Goal: Task Accomplishment & Management: Use online tool/utility

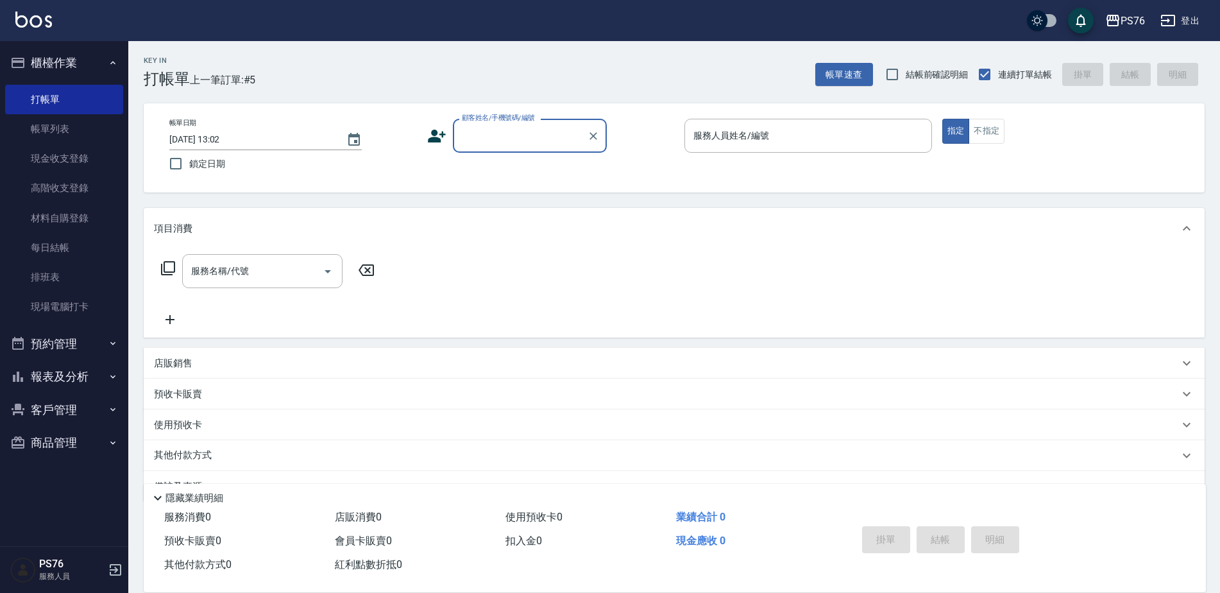
click at [498, 133] on input "顧客姓名/手機號碼/編號" at bounding box center [520, 135] width 123 height 22
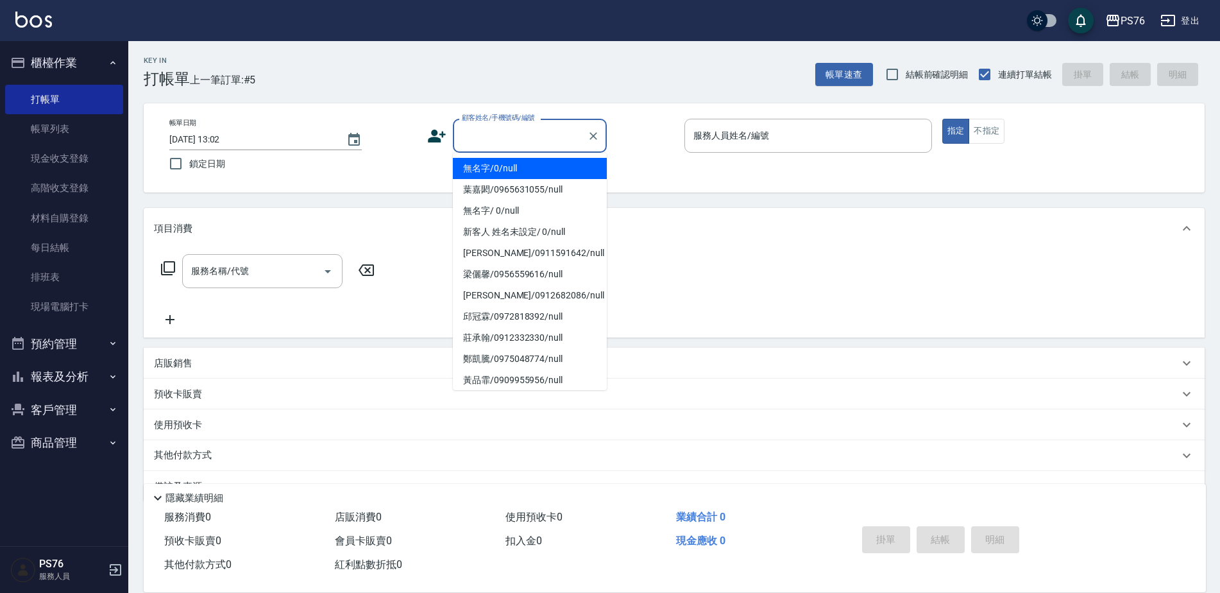
type input "無名字/0/null"
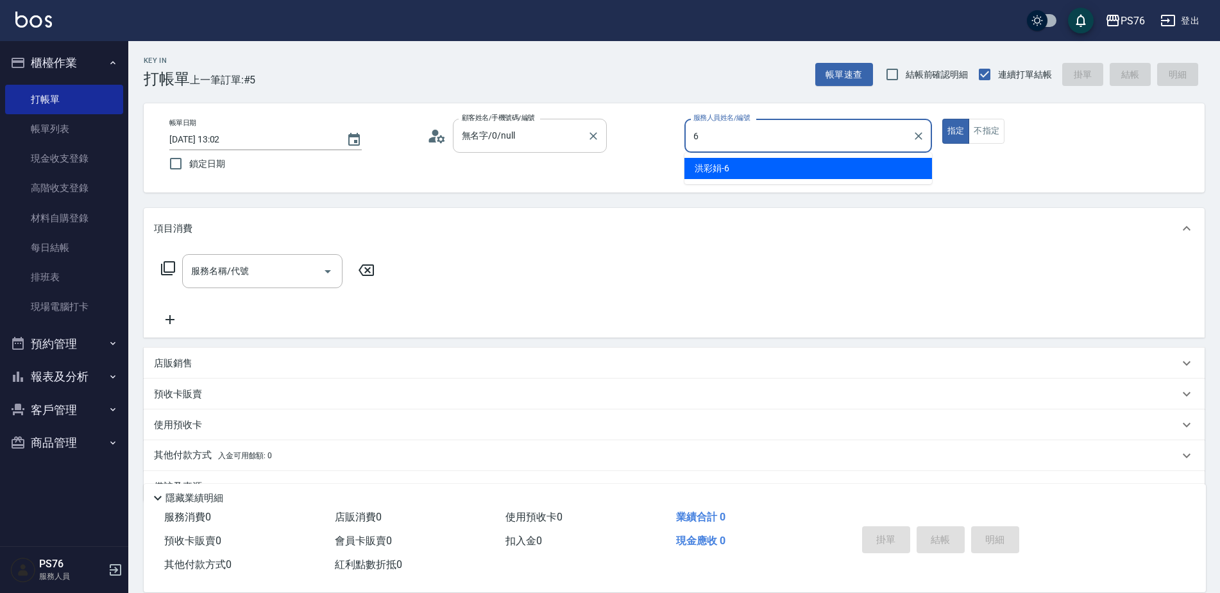
type input "洪彩娟-6"
type button "true"
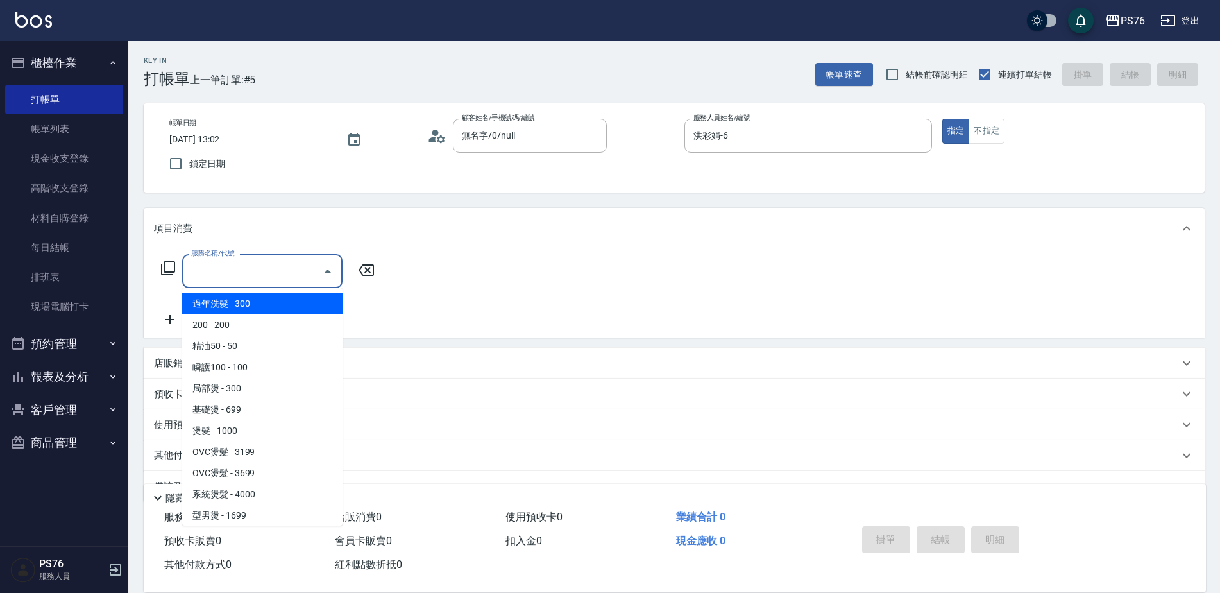
click at [205, 278] on input "服務名稱/代號" at bounding box center [253, 271] width 130 height 22
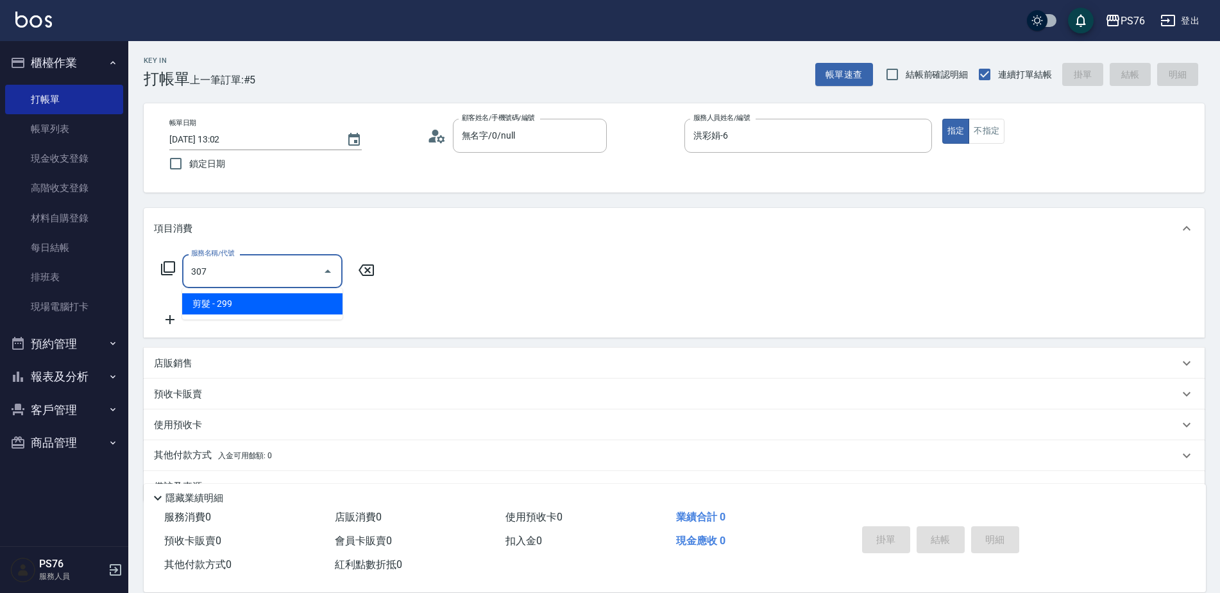
type input "剪髮(307)"
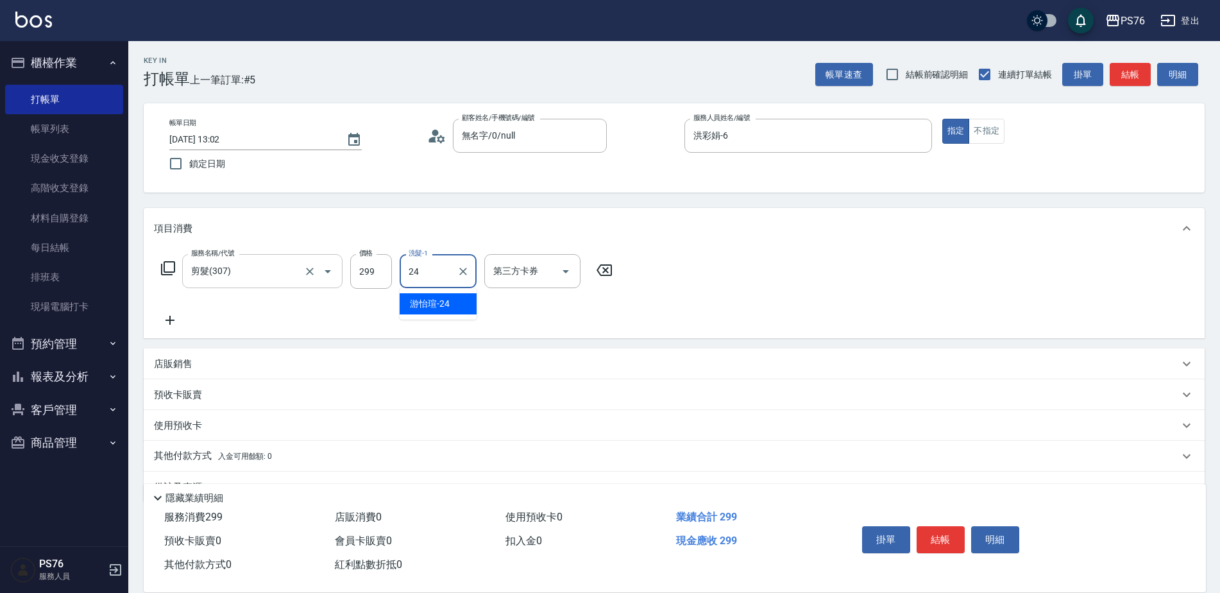
type input "游怡瑄-24"
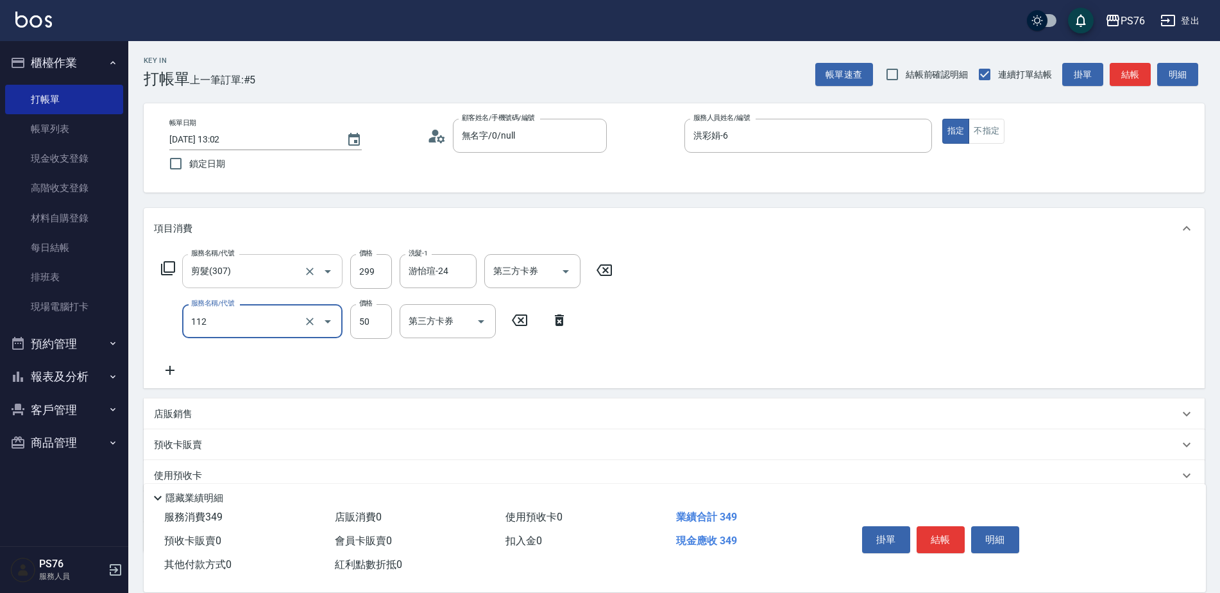
type input "精油50(112)"
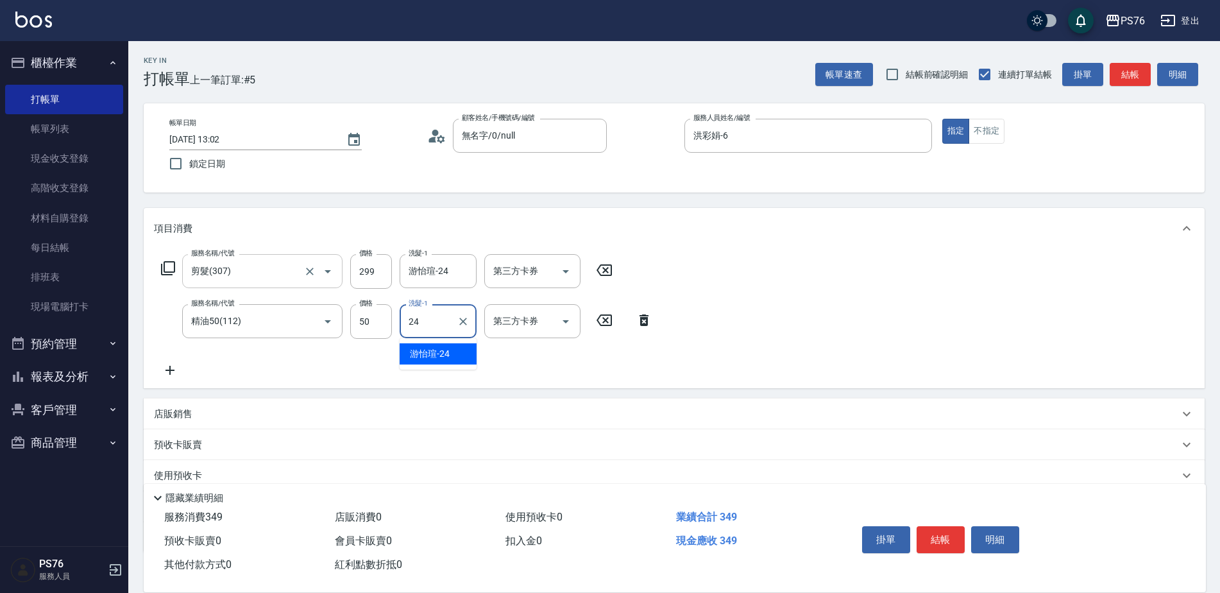
type input "游怡瑄-24"
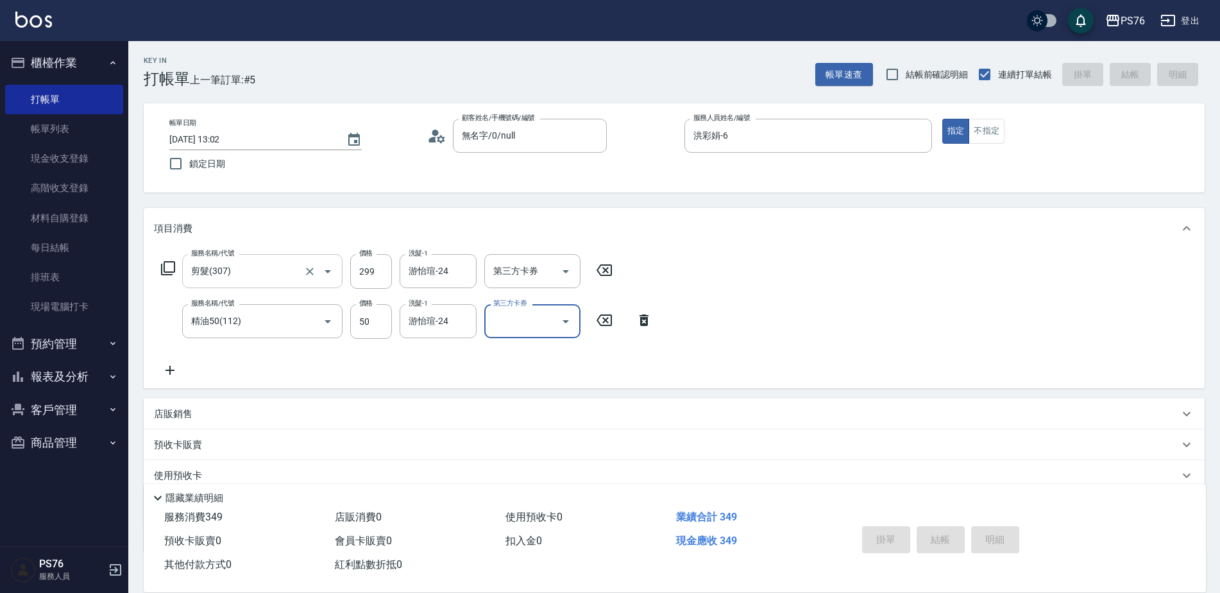
type input "[DATE] 13:58"
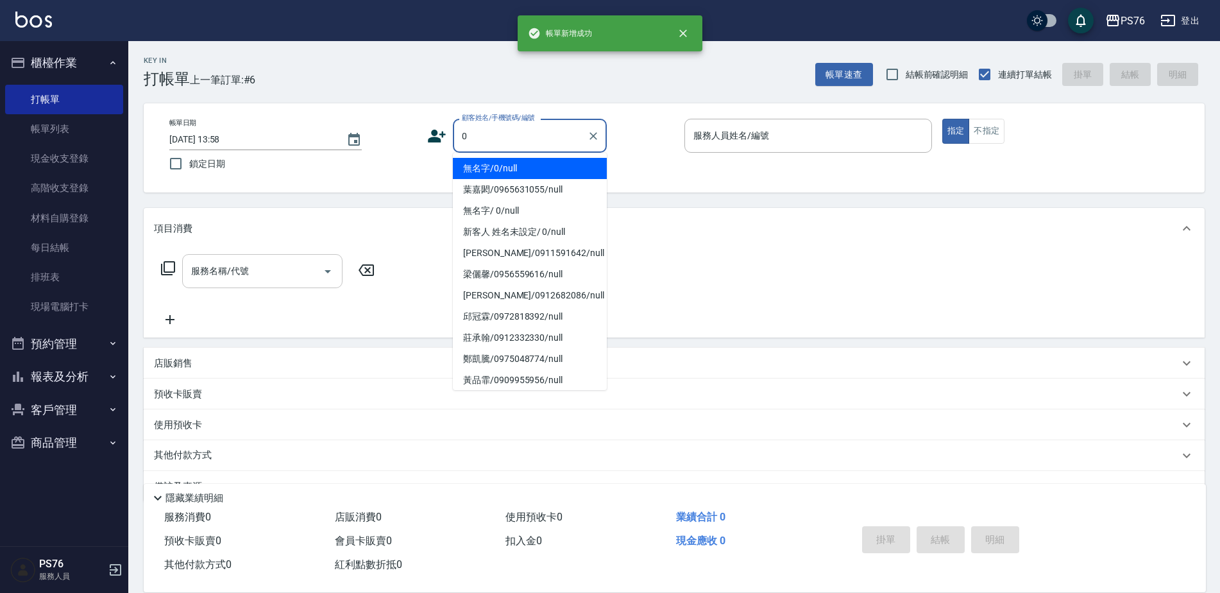
type input "無名字/0/null"
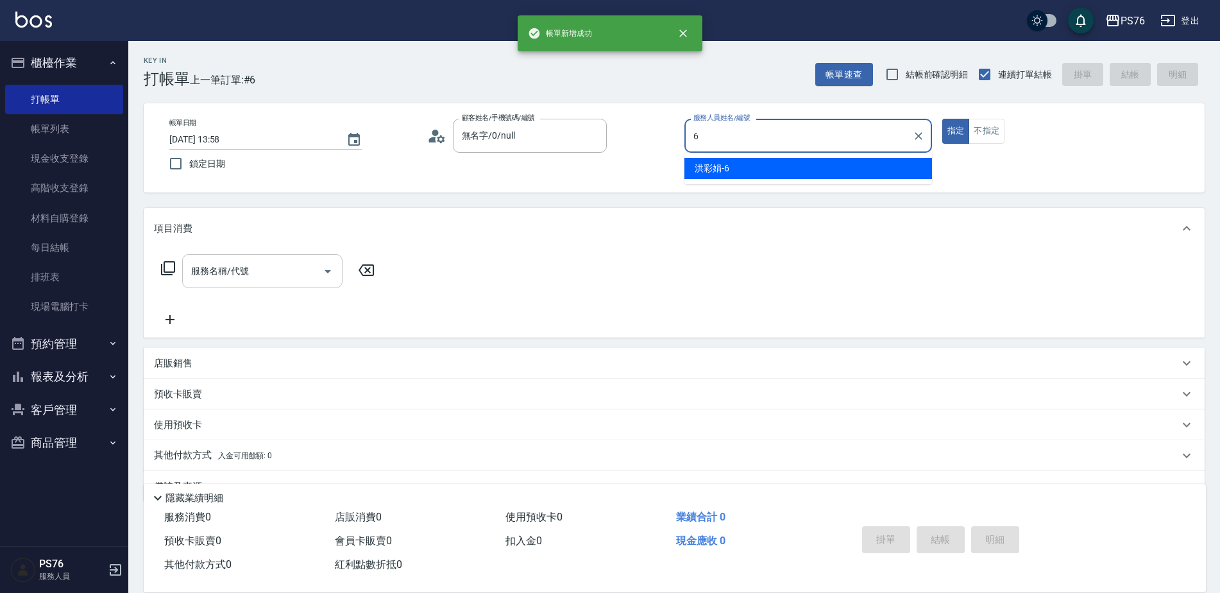
type input "洪彩娟-6"
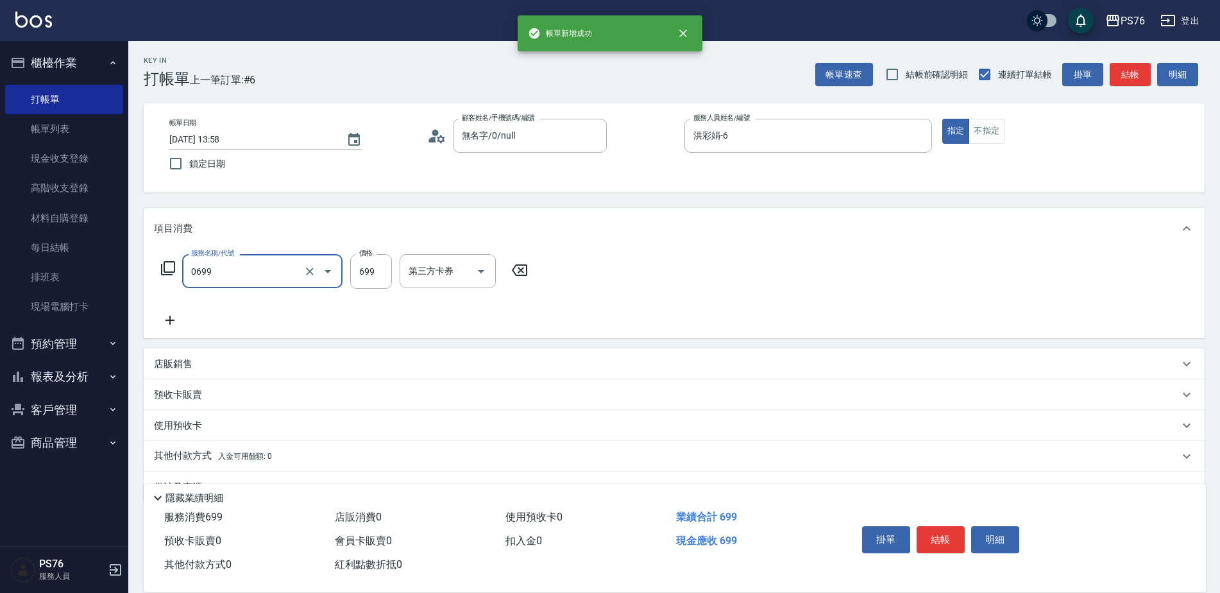
type input "精油SPA(0699)"
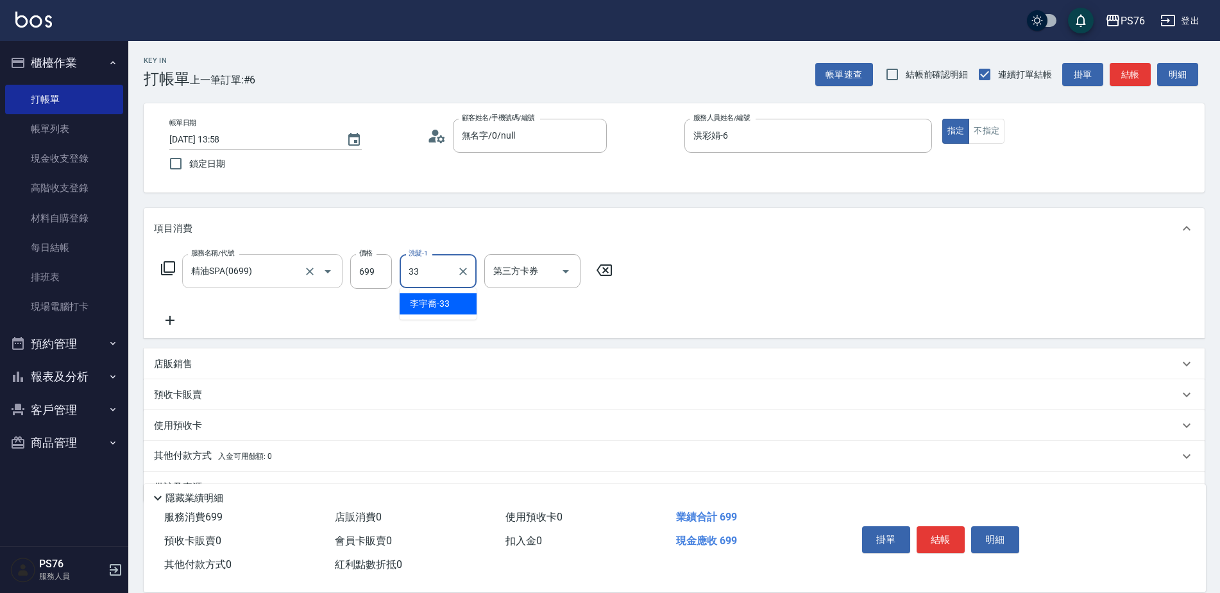
type input "[PERSON_NAME]33"
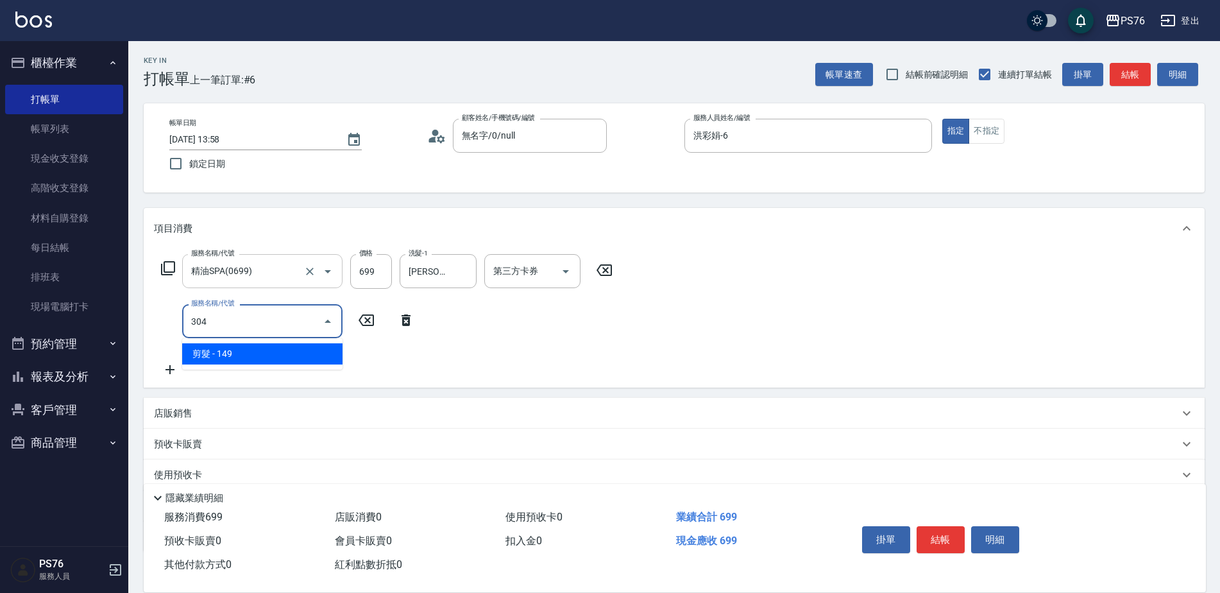
type input "剪髮(304)"
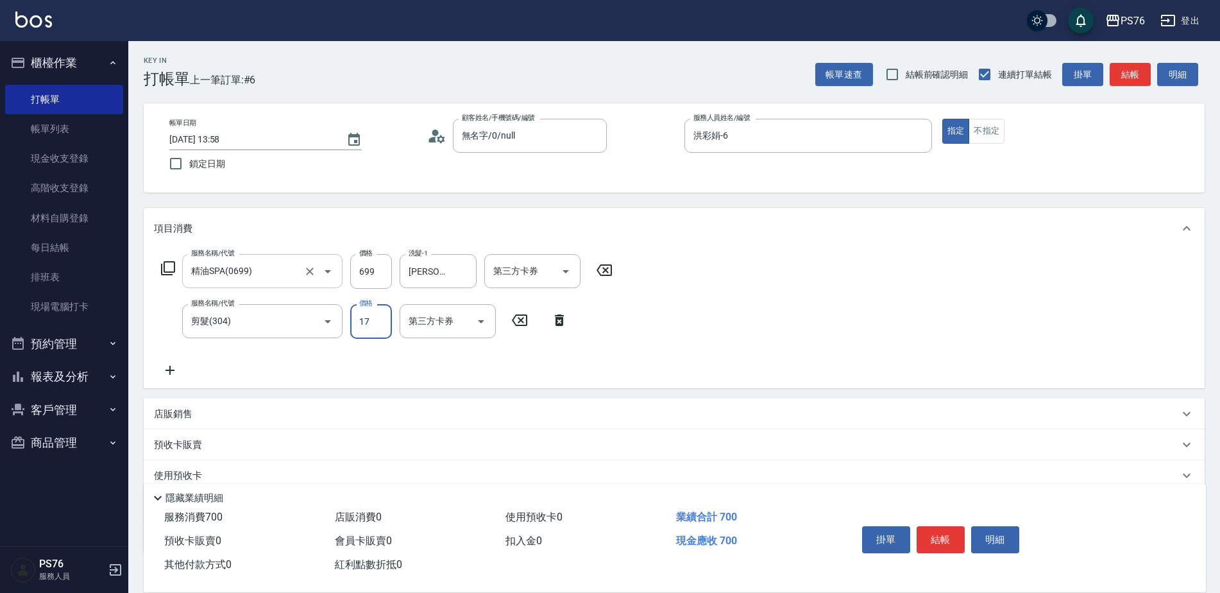
type input "179"
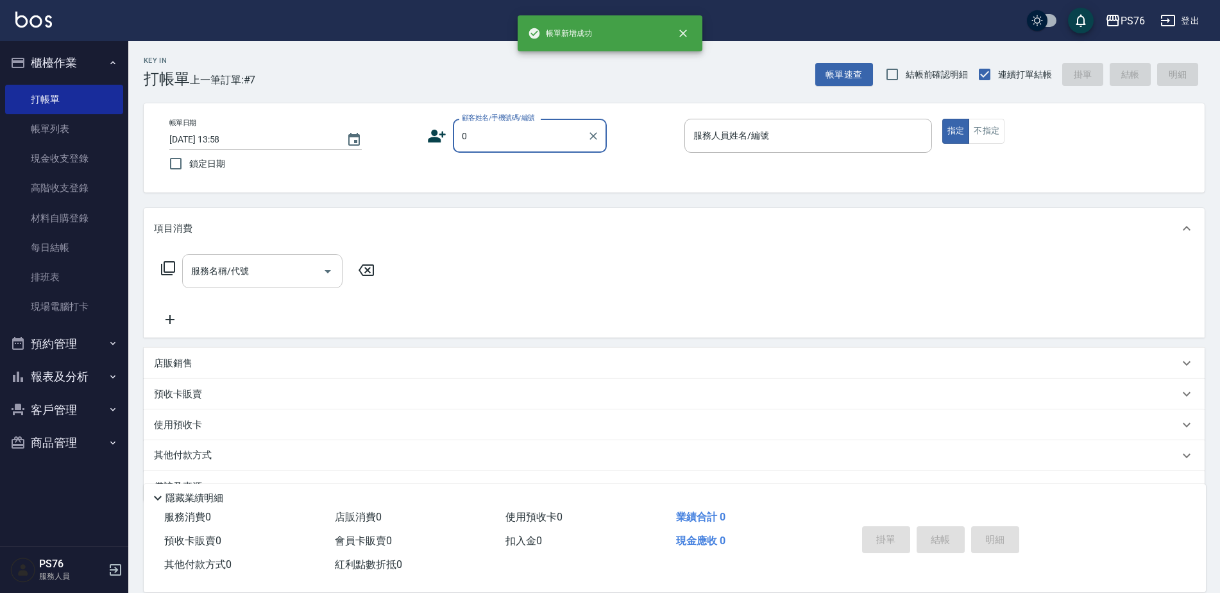
type input "無名字/0/null"
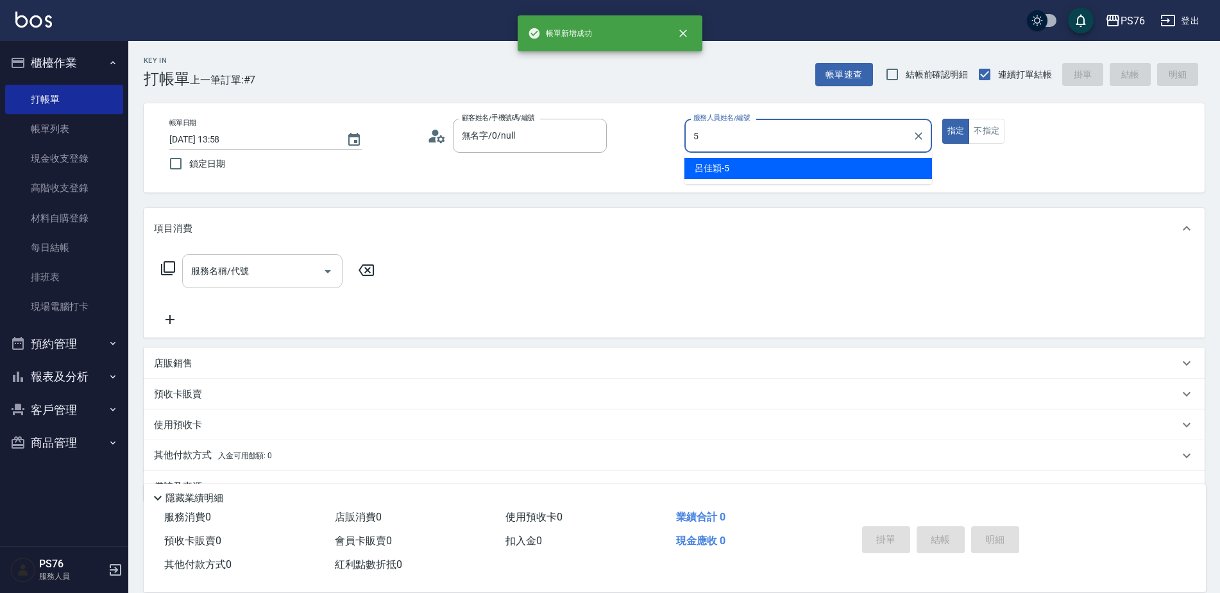
type input "呂佳穎-5"
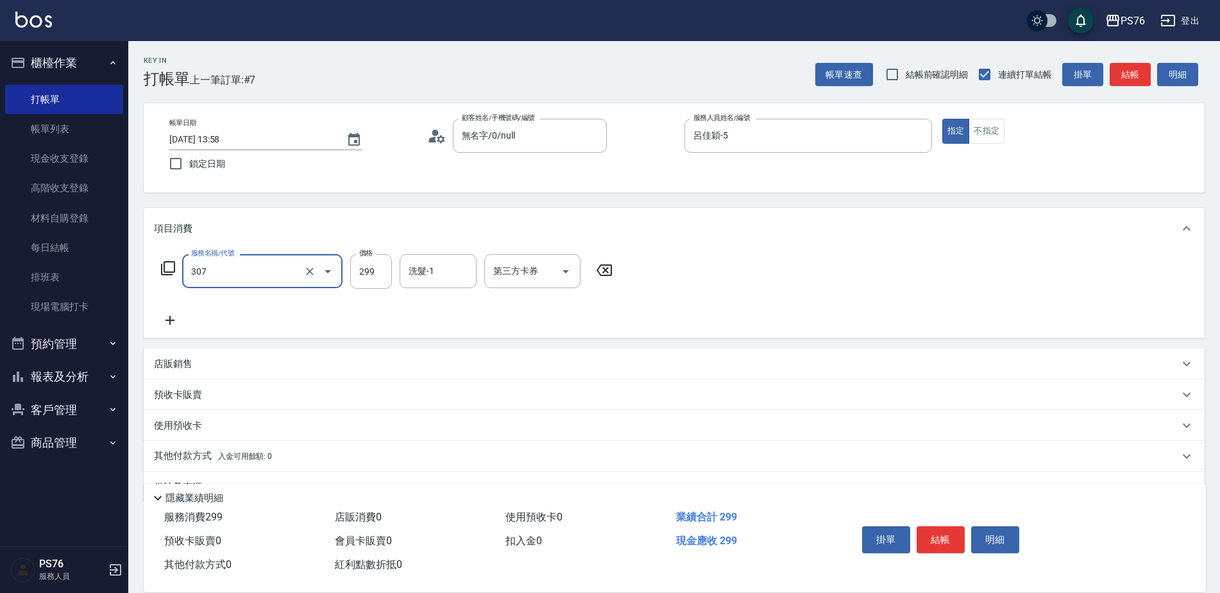
type input "剪髮(307)"
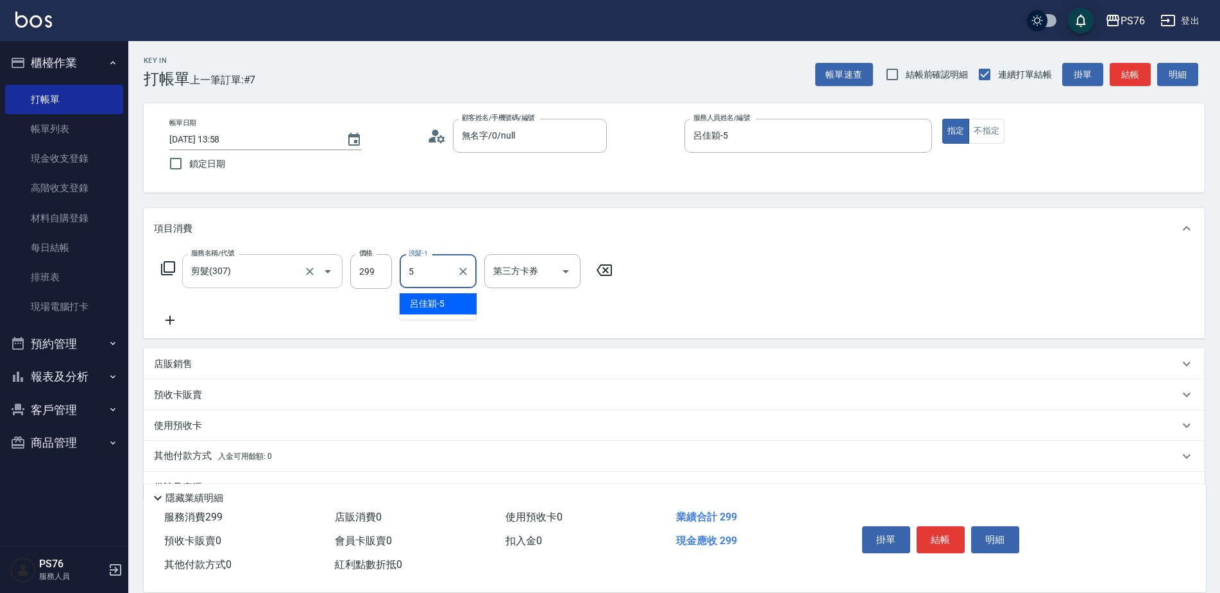
type input "呂佳穎-5"
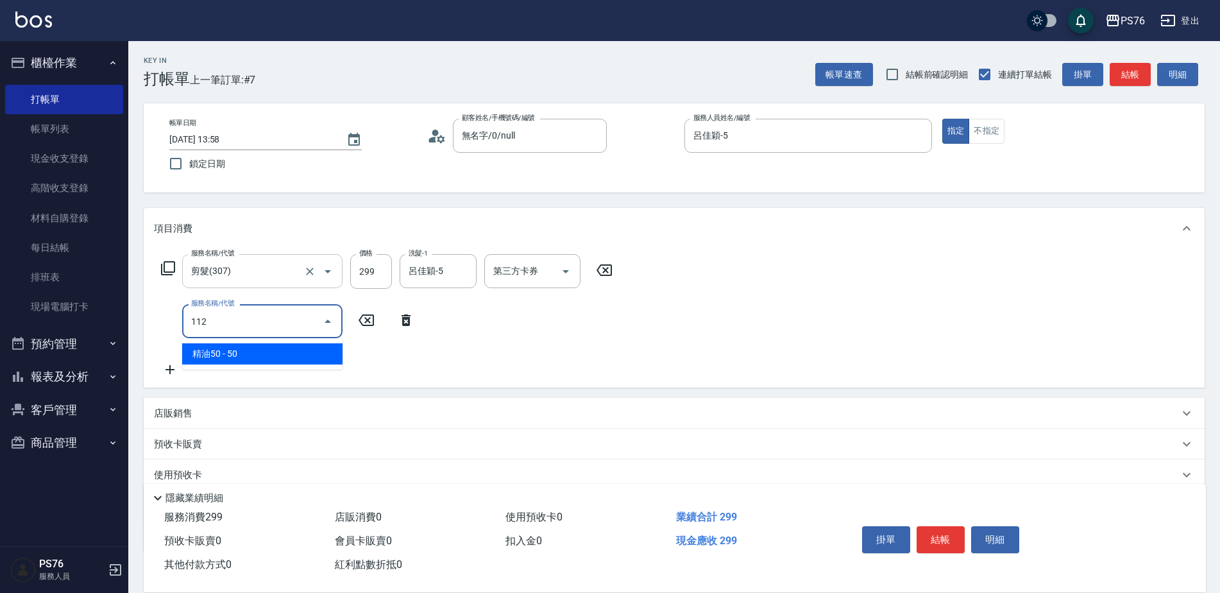
type input "精油50(112)"
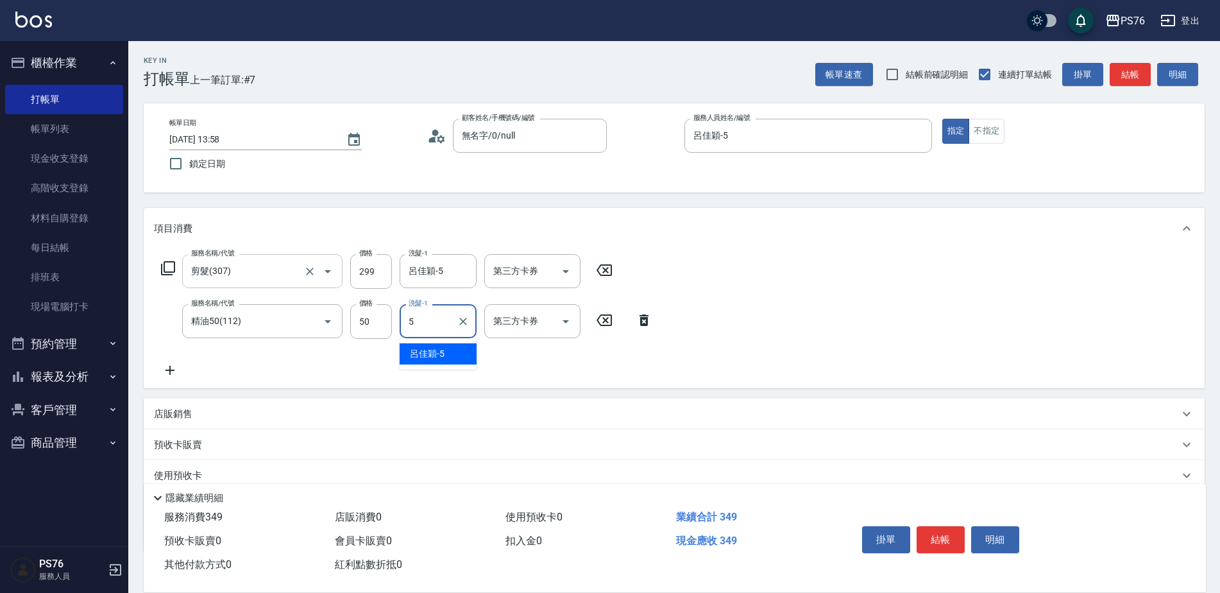
type input "呂佳穎-5"
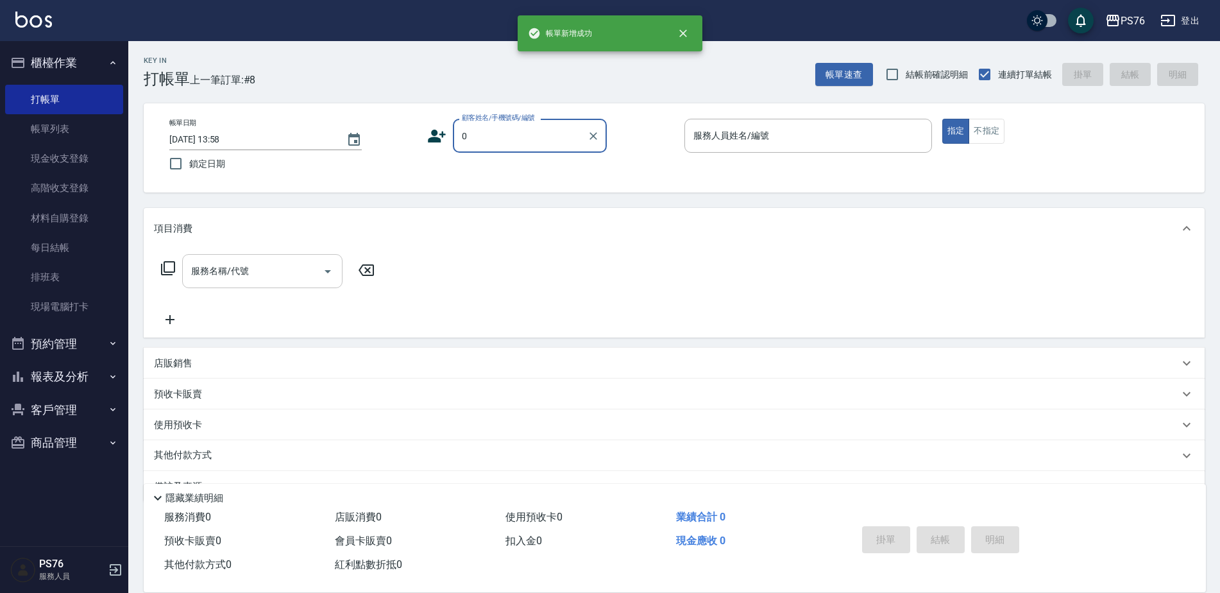
type input "無名字/0/null"
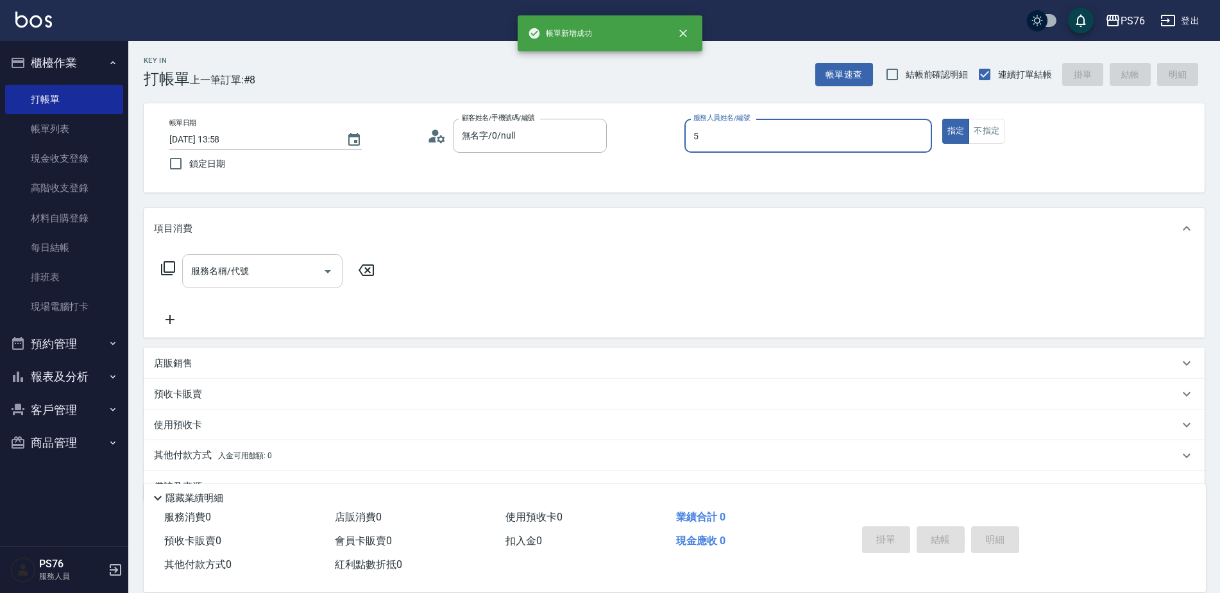
type input "呂佳穎-5"
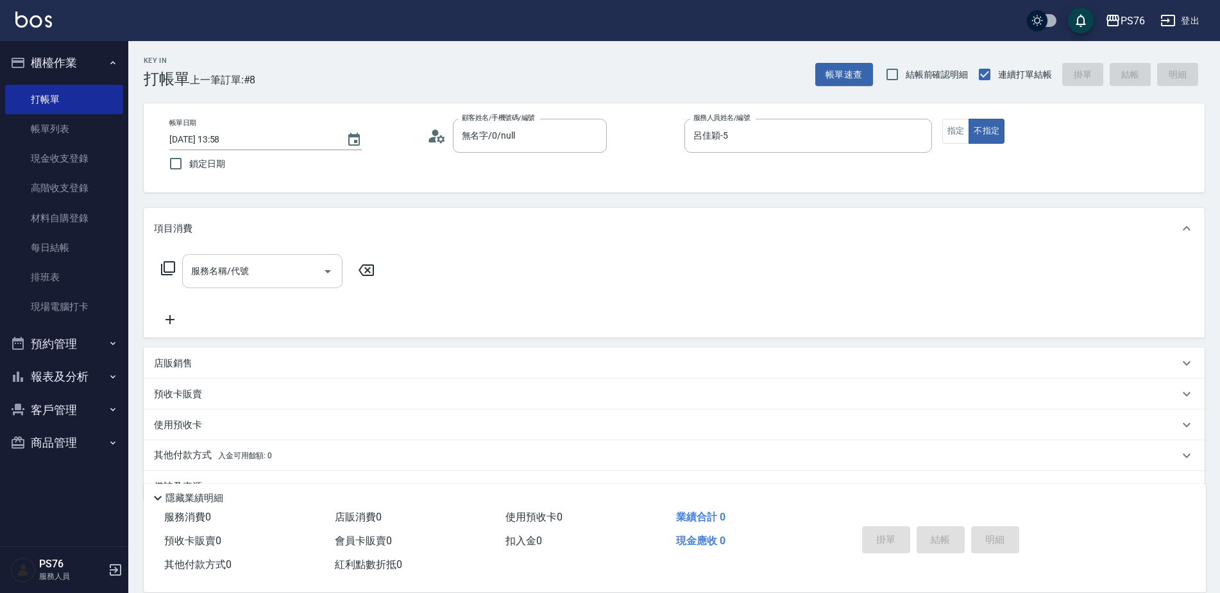
click at [194, 278] on input "服務名稱/代號" at bounding box center [253, 271] width 130 height 22
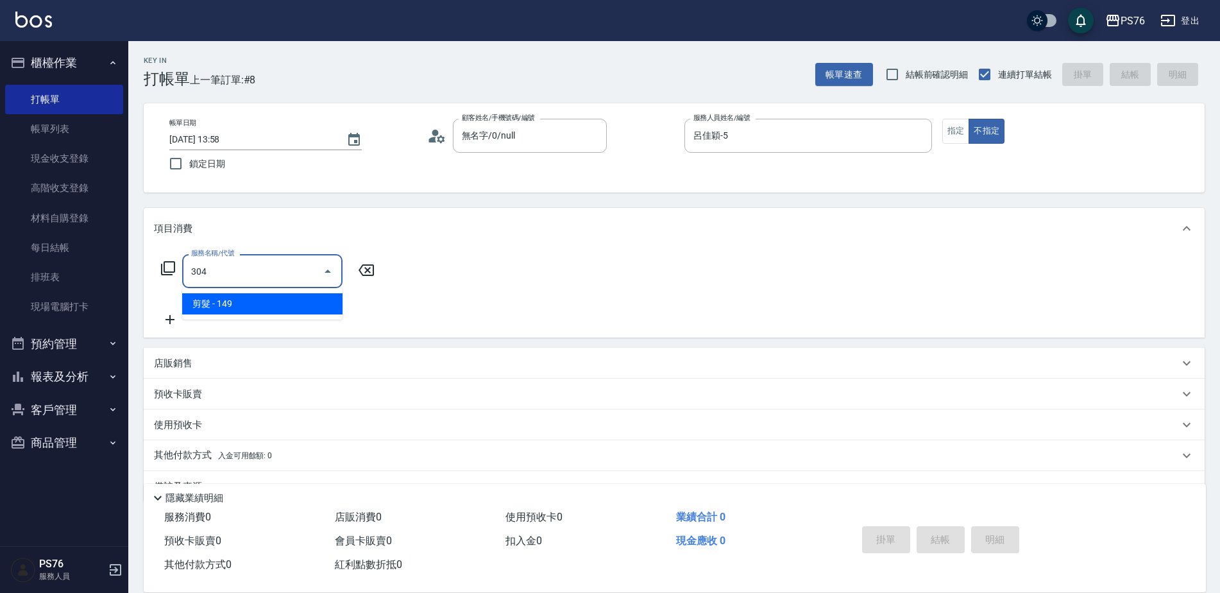
type input "剪髮(304)"
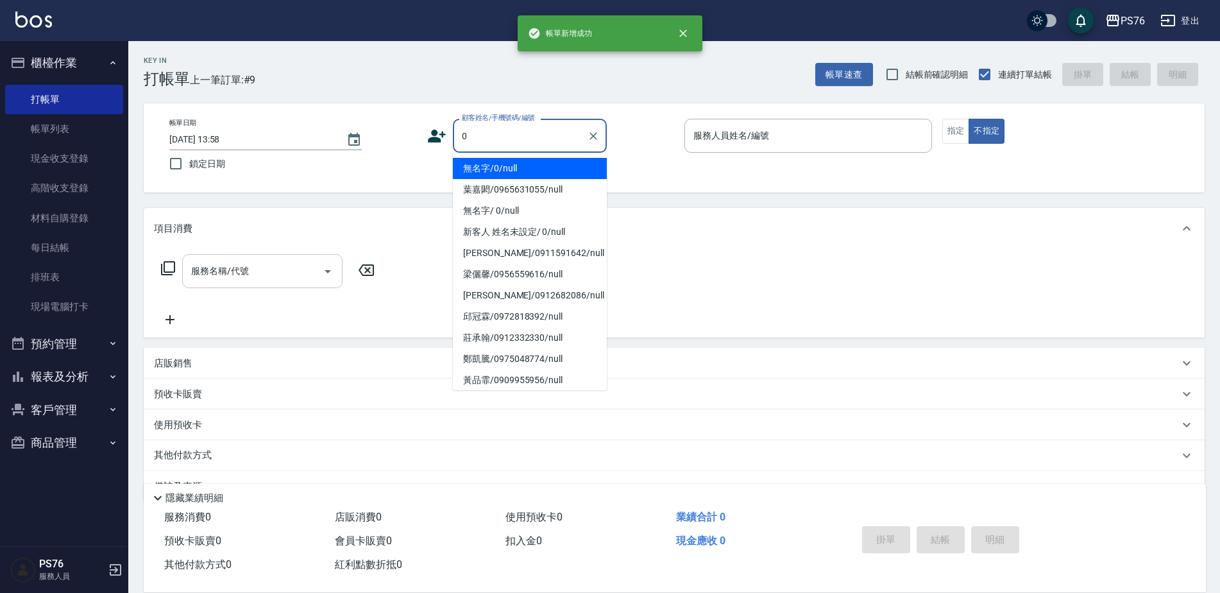
type input "無名字/0/null"
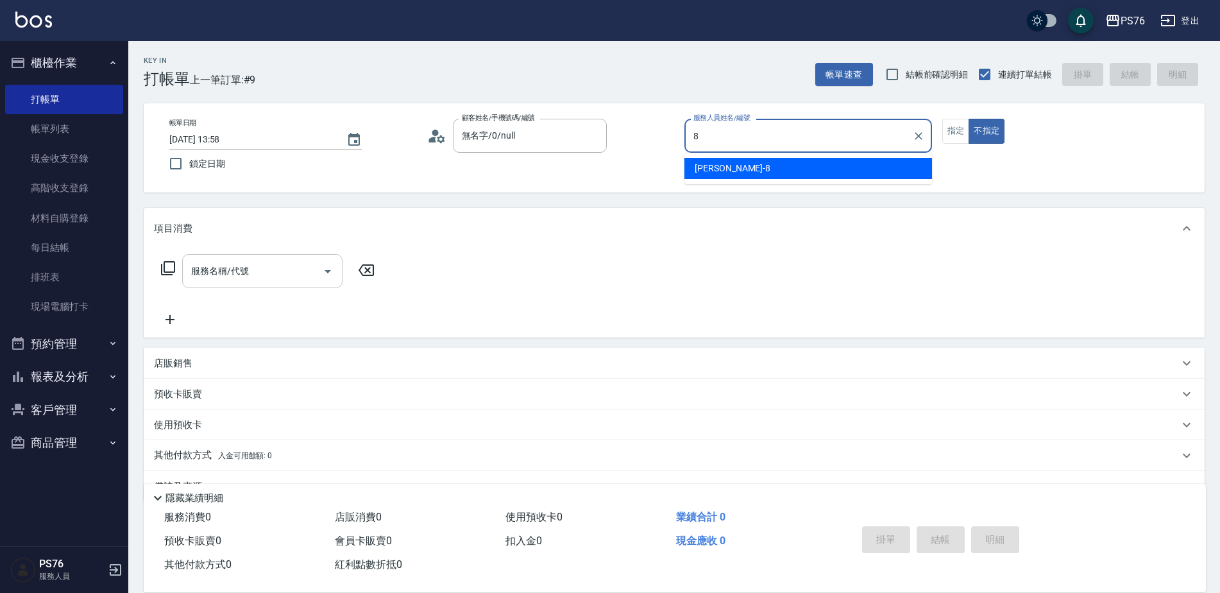
type input "[PERSON_NAME]-8"
type button "false"
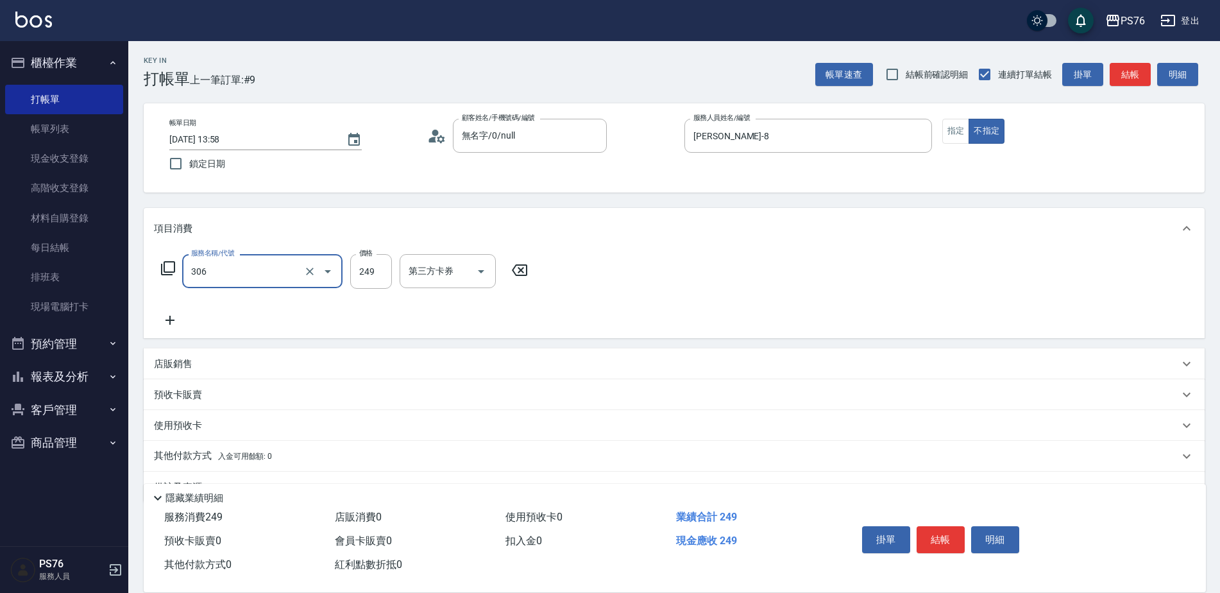
type input "剪髮(306)"
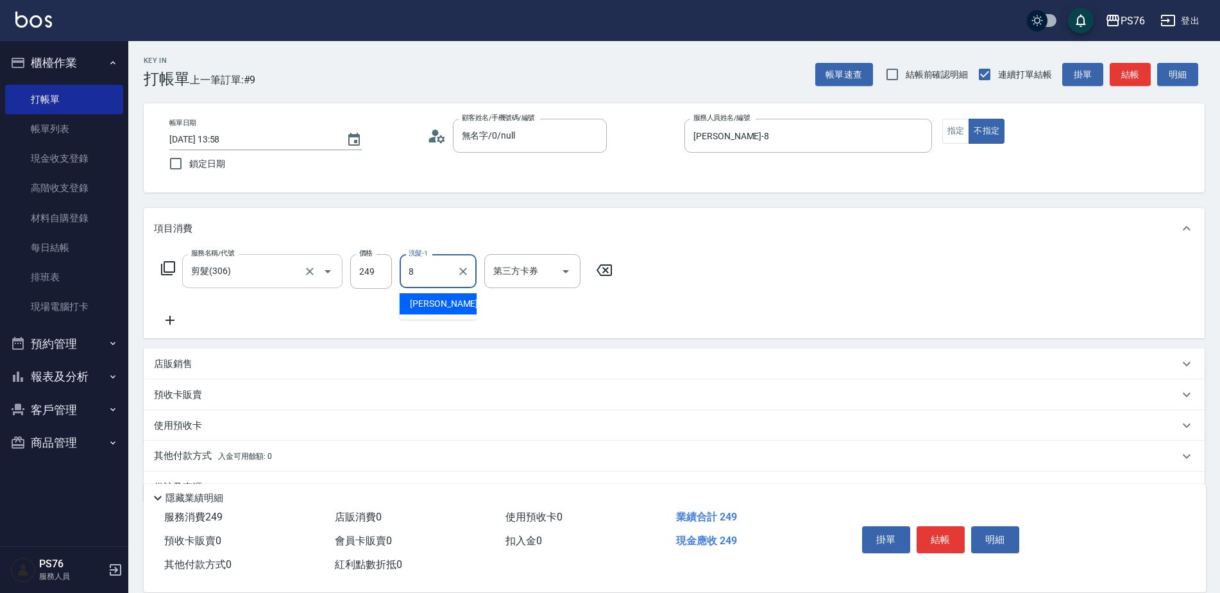
type input "[PERSON_NAME]-8"
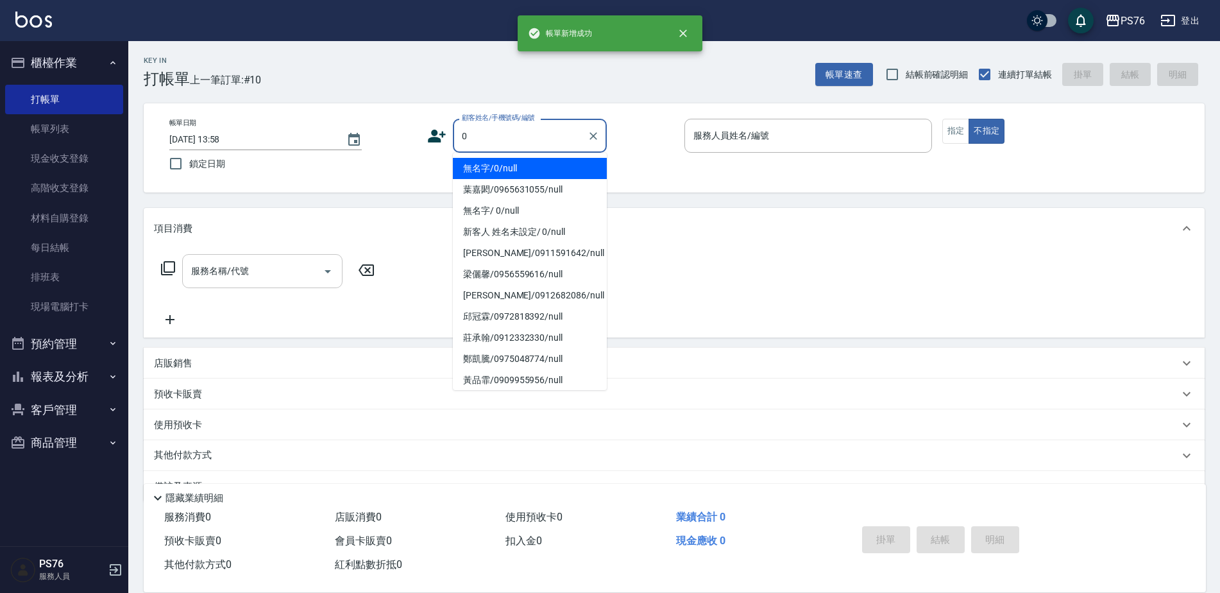
type input "無名字/0/null"
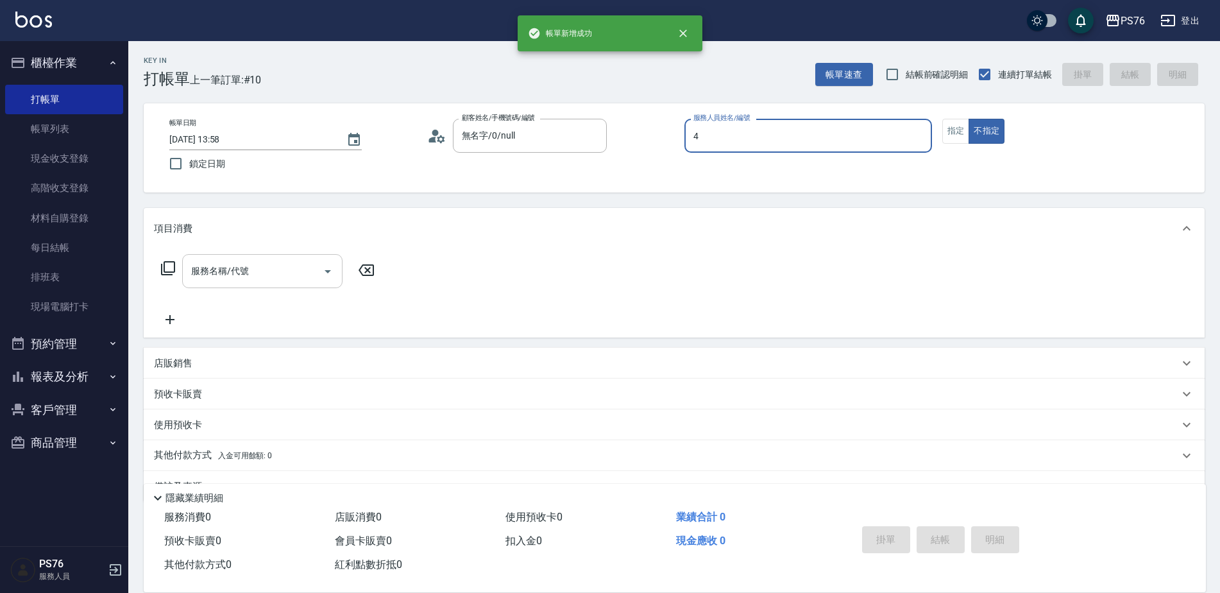
type input "蕭孟廷-4"
click at [194, 278] on input "服務名稱/代號" at bounding box center [253, 271] width 130 height 22
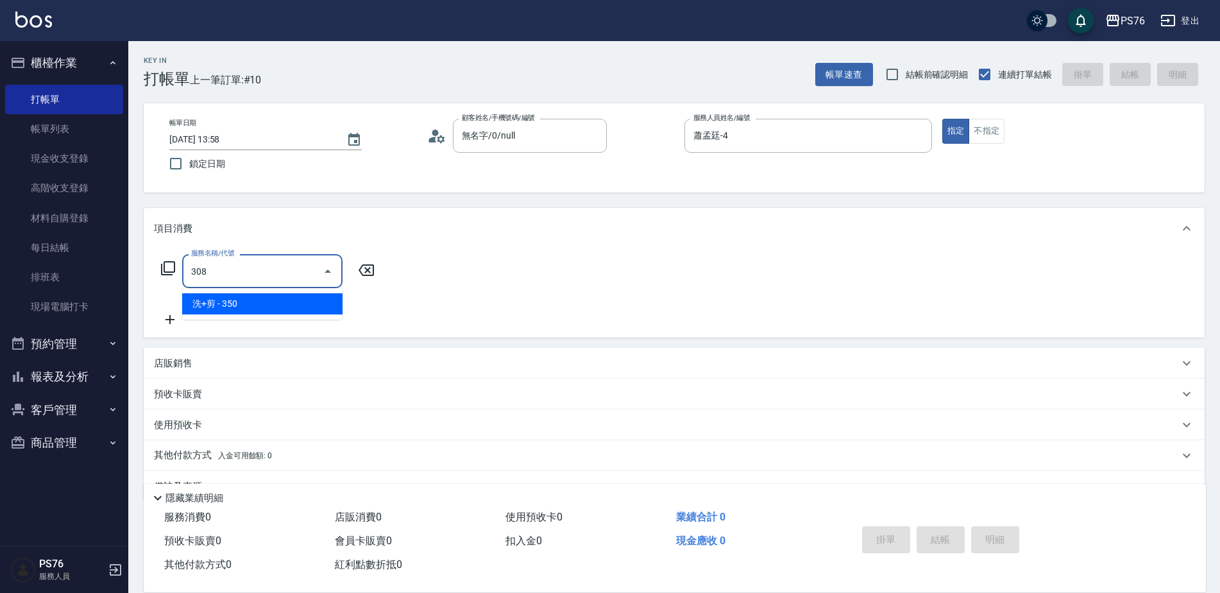
type input "洗+剪(308)"
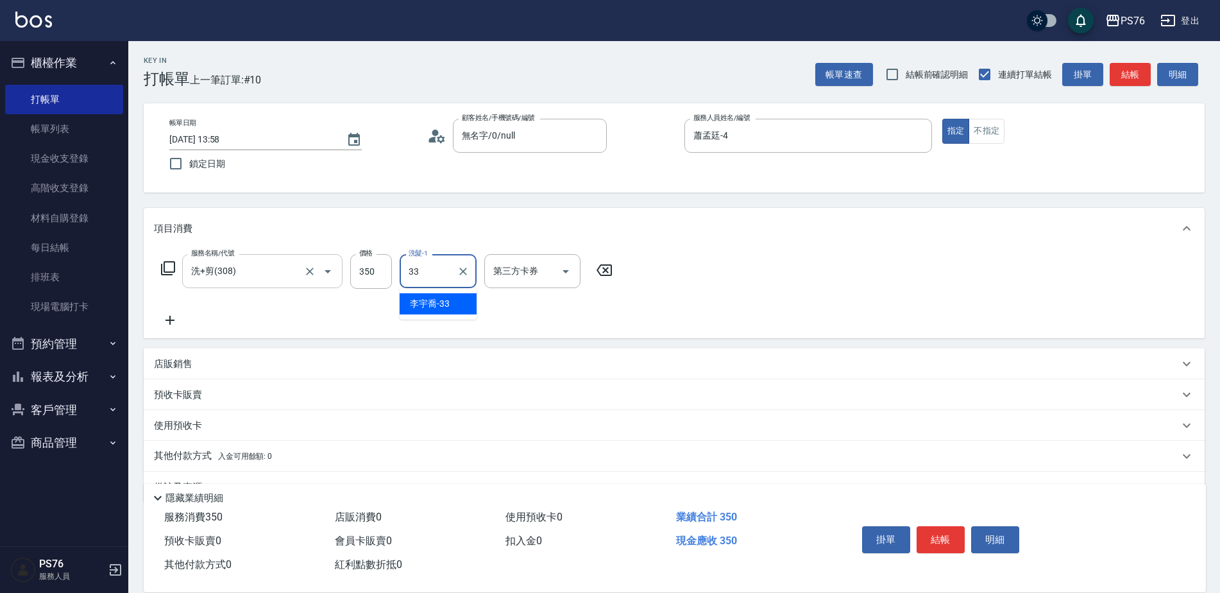
type input "[PERSON_NAME]33"
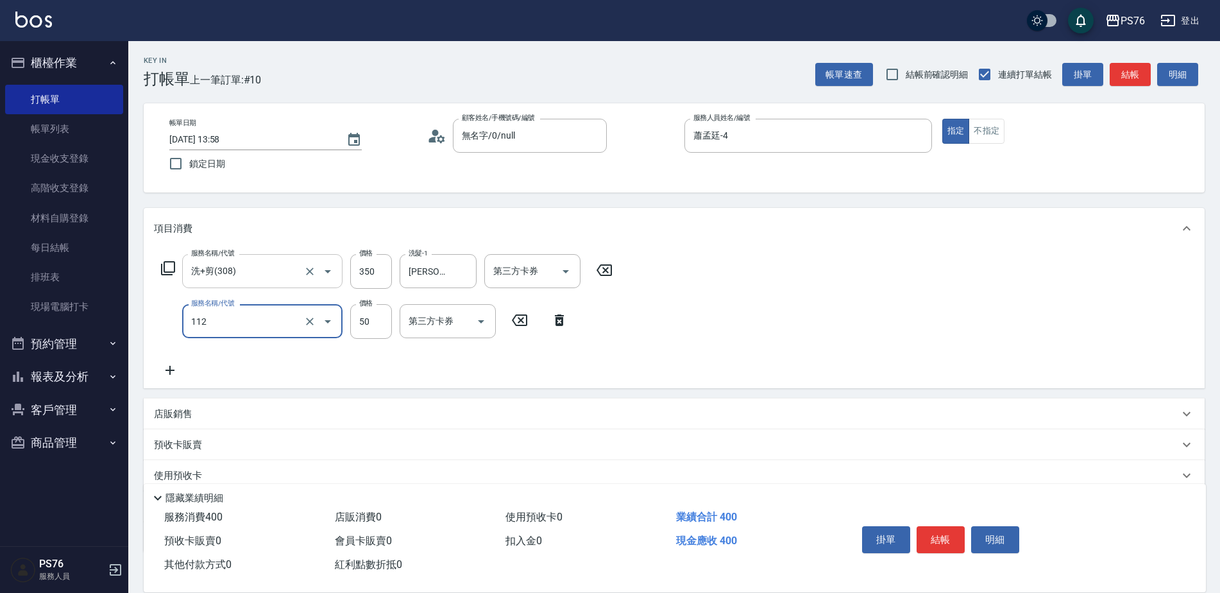
type input "精油50(112)"
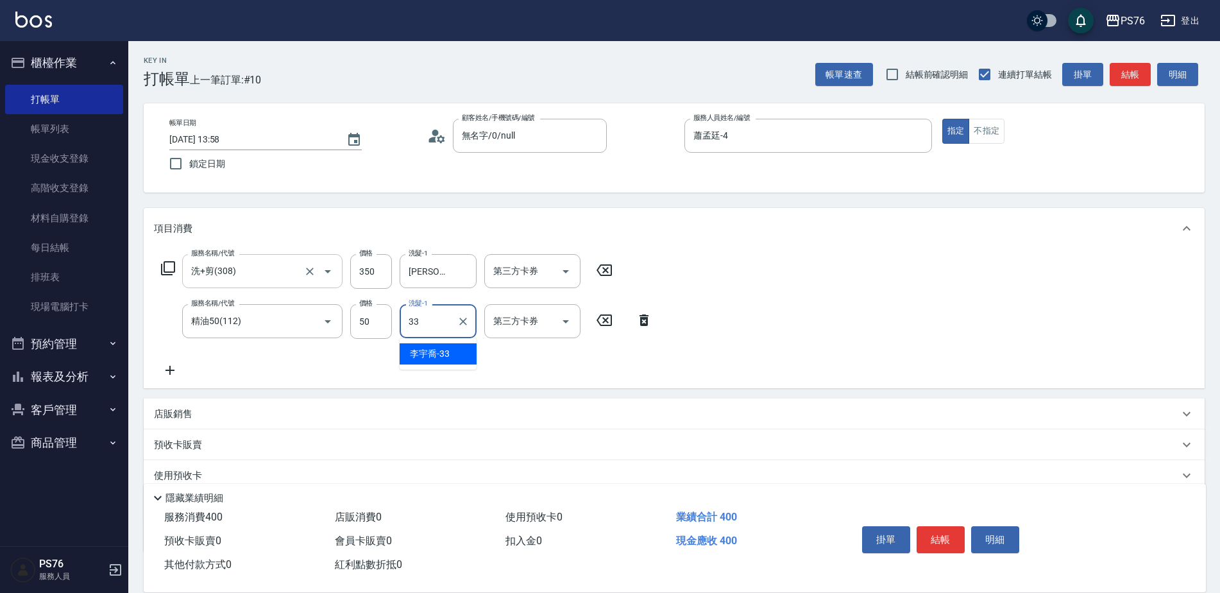
type input "[PERSON_NAME]33"
click at [174, 406] on div "店販銷售" at bounding box center [674, 413] width 1061 height 31
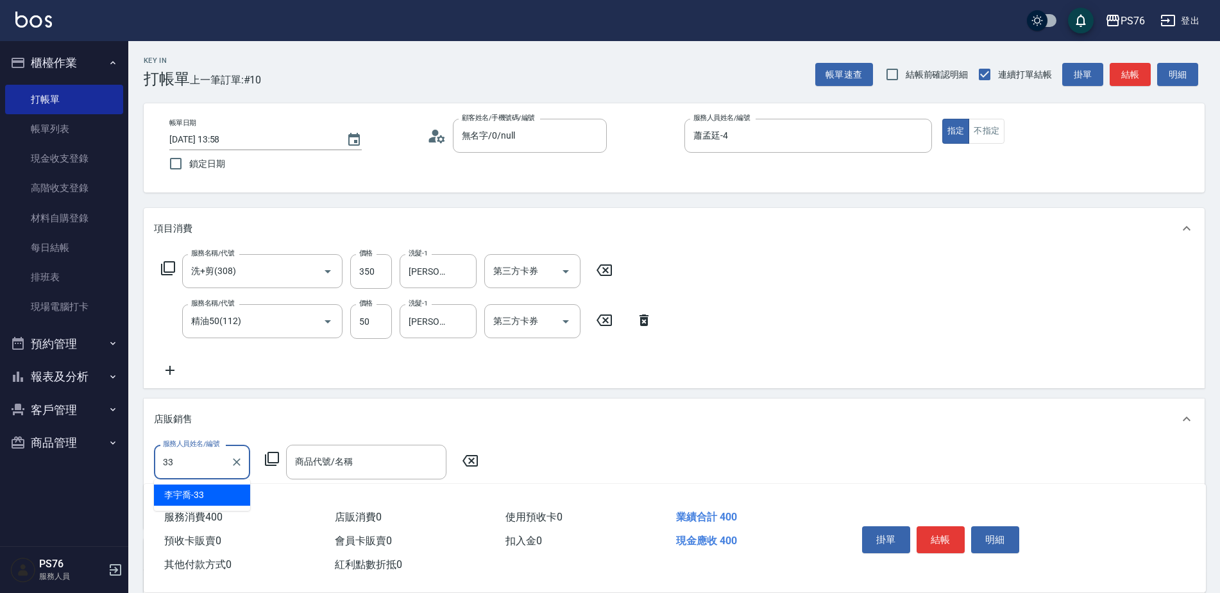
type input "[PERSON_NAME]33"
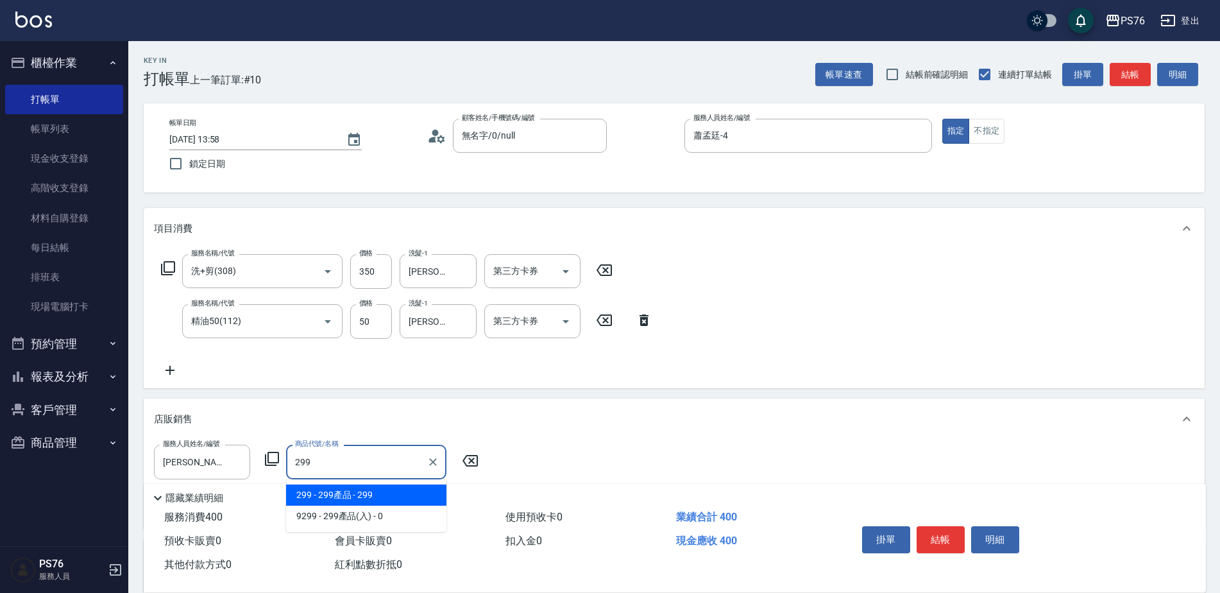
type input "299產品"
